Goal: Task Accomplishment & Management: Complete application form

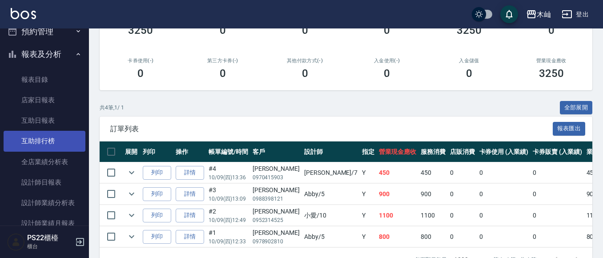
scroll to position [222, 0]
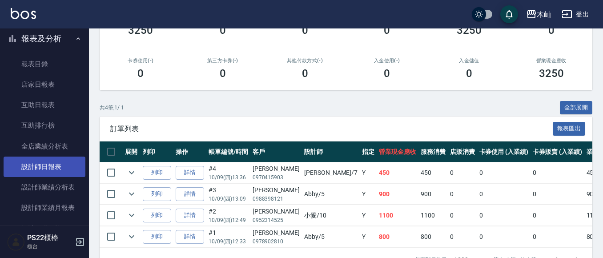
click at [62, 167] on link "設計師日報表" at bounding box center [45, 167] width 82 height 20
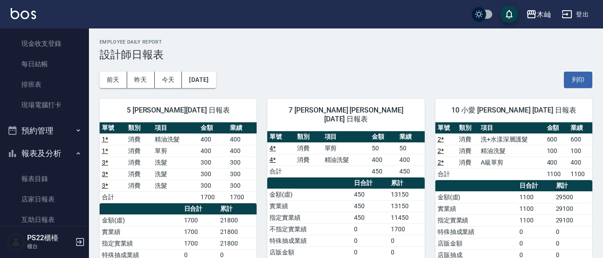
scroll to position [44, 0]
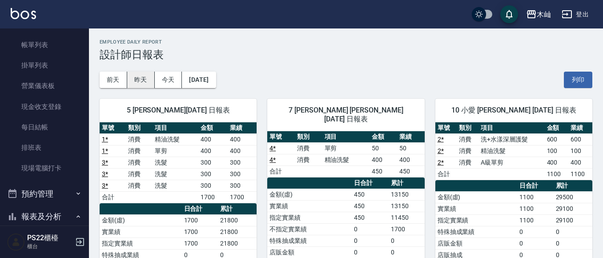
click at [130, 81] on button "昨天" at bounding box center [141, 80] width 28 height 16
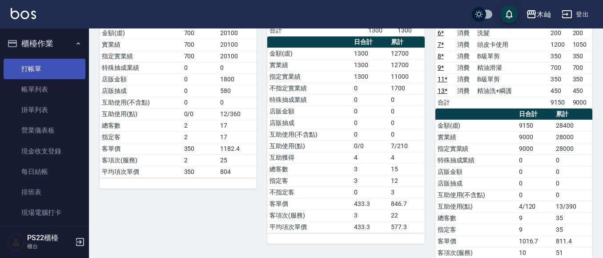
scroll to position [44, 0]
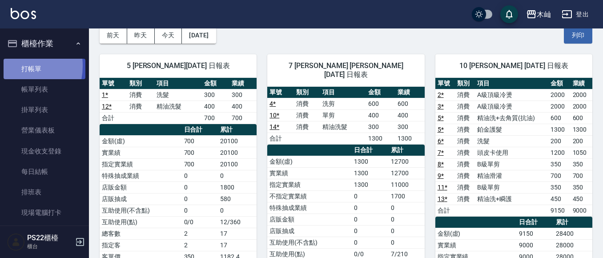
click at [11, 65] on link "打帳單" at bounding box center [45, 69] width 82 height 20
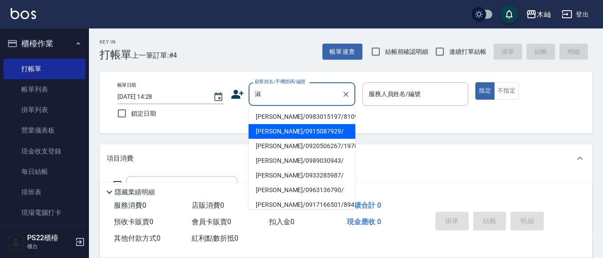
click at [278, 136] on li "[PERSON_NAME]/0915087929/" at bounding box center [302, 131] width 107 height 15
type input "[PERSON_NAME]/0915087929/"
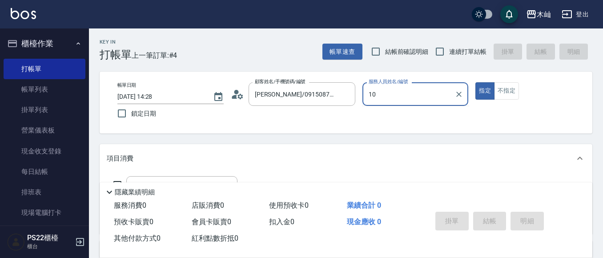
type input "10"
type button "true"
type input "小愛-10"
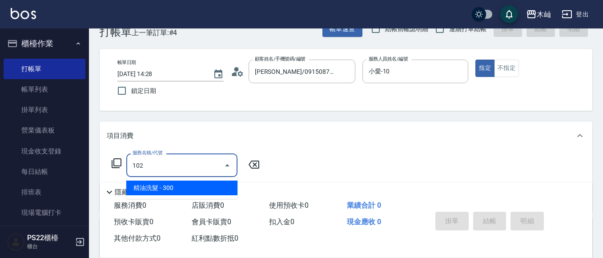
scroll to position [44, 0]
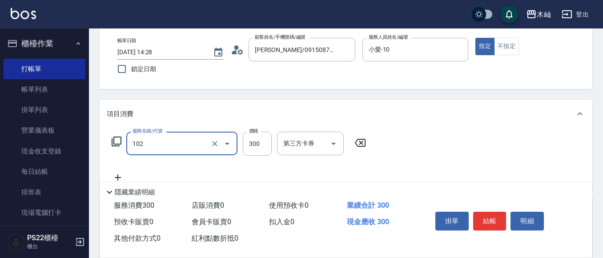
type input "精油洗髮(102)"
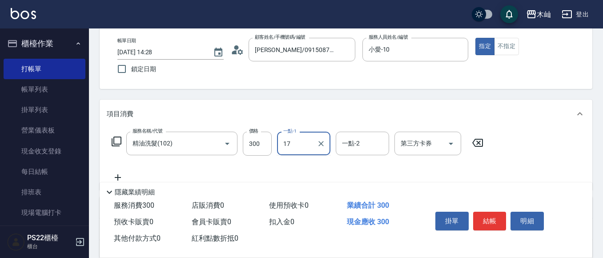
type input "[PERSON_NAME]-17"
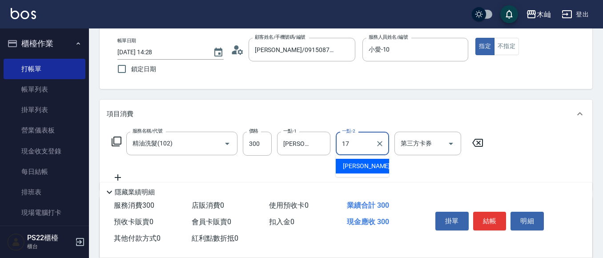
type input "[PERSON_NAME]-17"
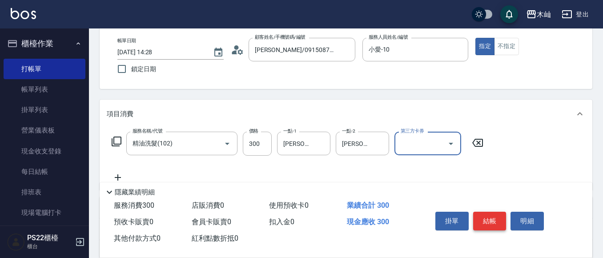
click at [486, 222] on button "結帳" at bounding box center [489, 221] width 33 height 19
